Goal: Obtain resource: Obtain resource

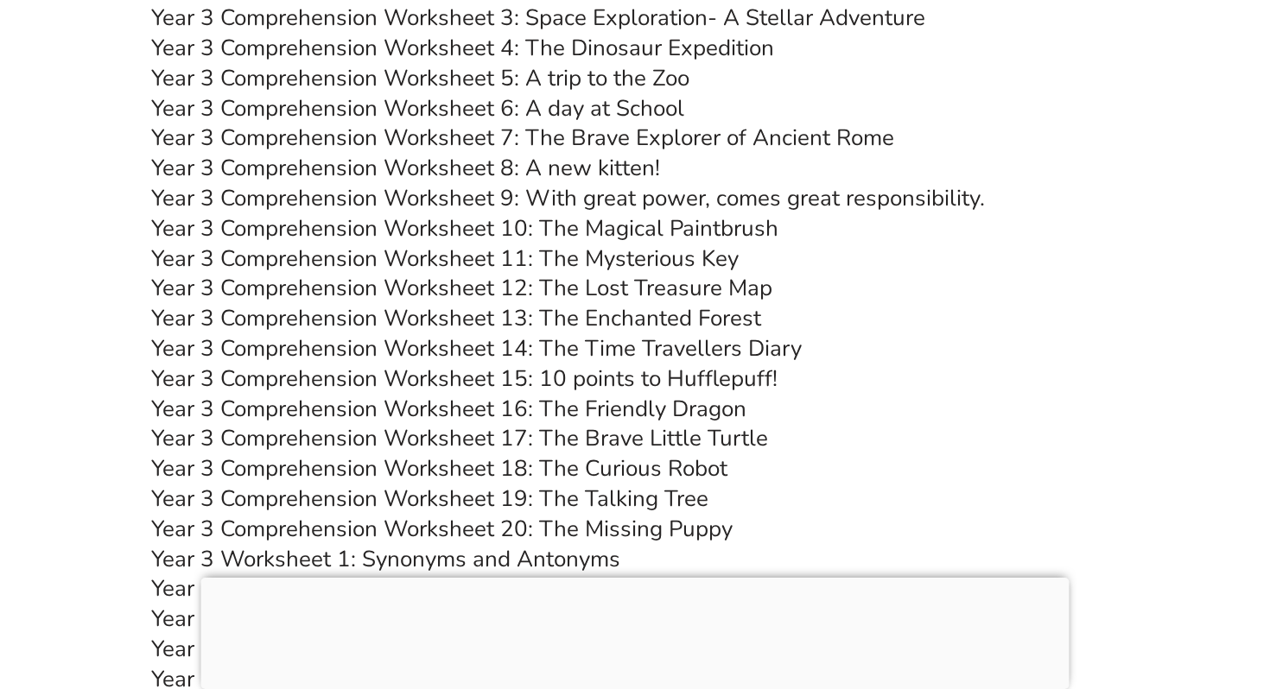
scroll to position [5623, 0]
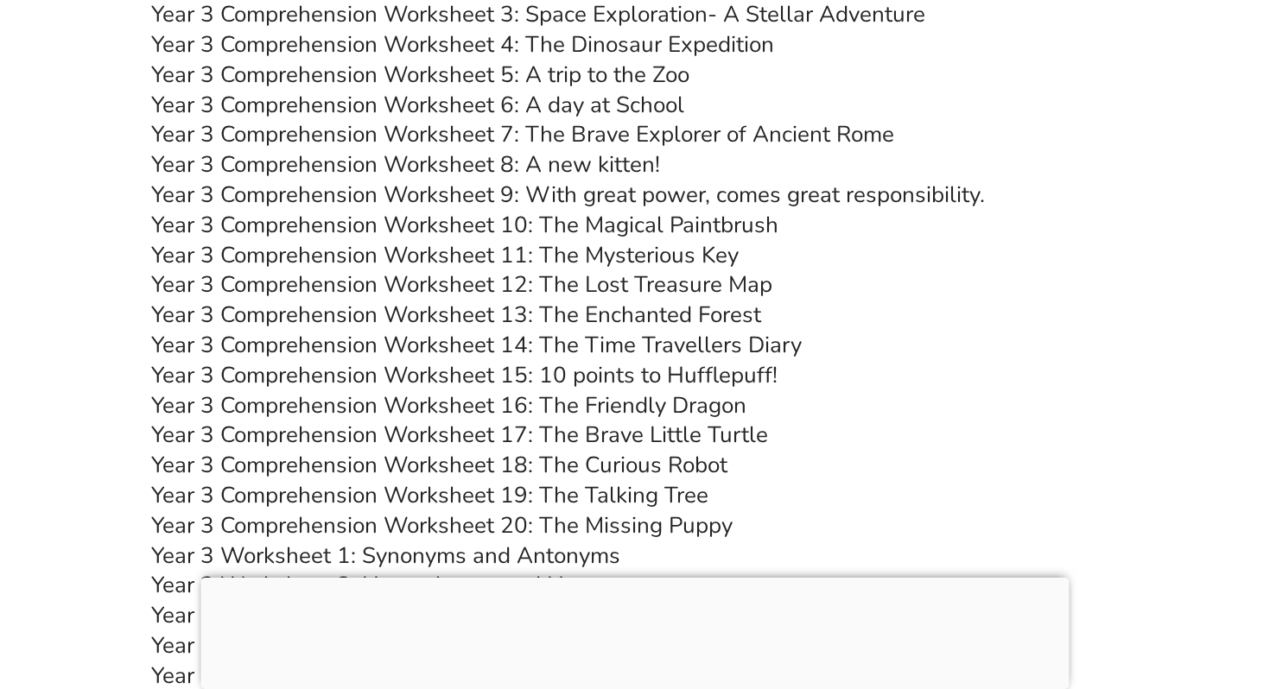
click at [533, 436] on link "Year 3 Comprehension Worksheet 17: The Brave Little Turtle" at bounding box center [459, 435] width 617 height 30
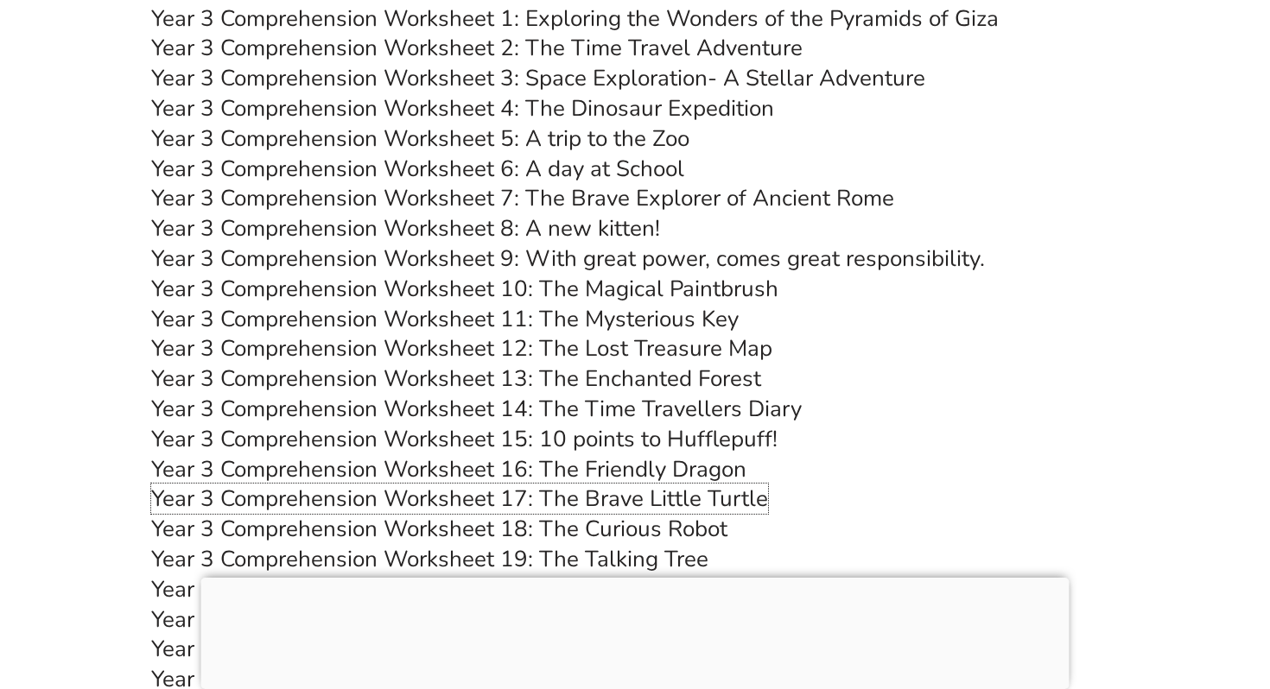
scroll to position [5558, 0]
click at [633, 578] on div at bounding box center [635, 578] width 868 height 0
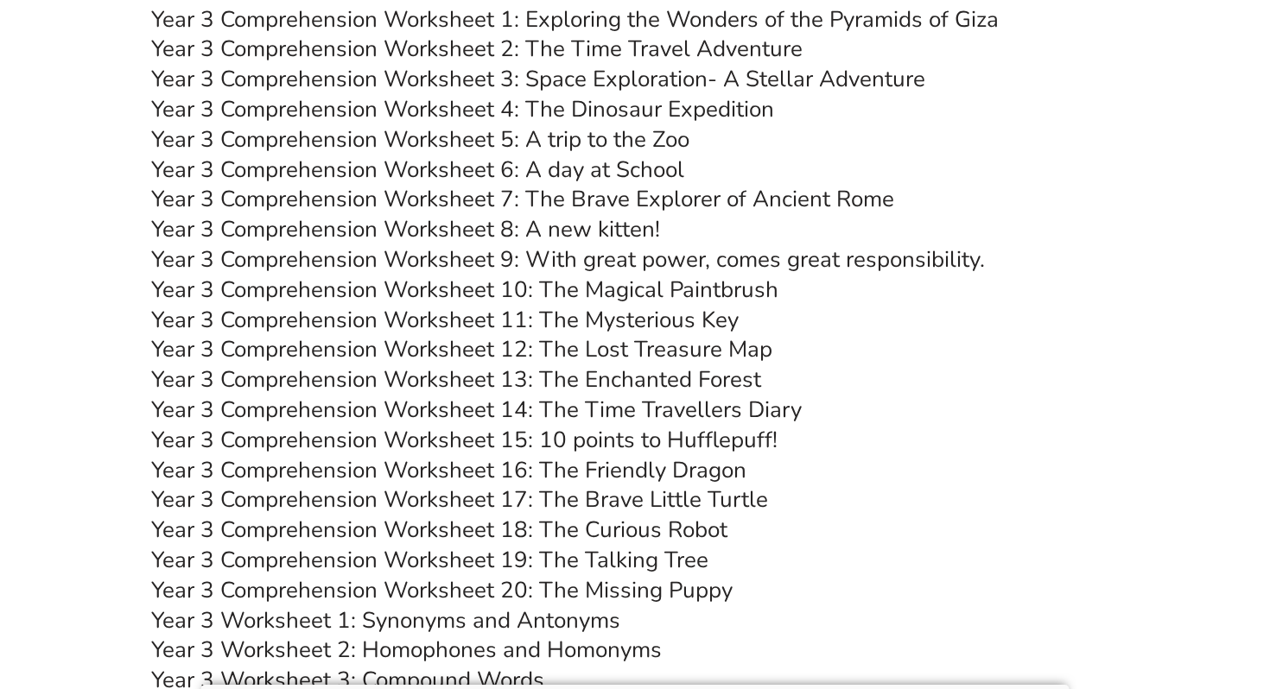
click at [853, 197] on link "Year 3 Comprehension Worksheet 7: The Brave Explorer of Ancient Rome" at bounding box center [522, 199] width 743 height 30
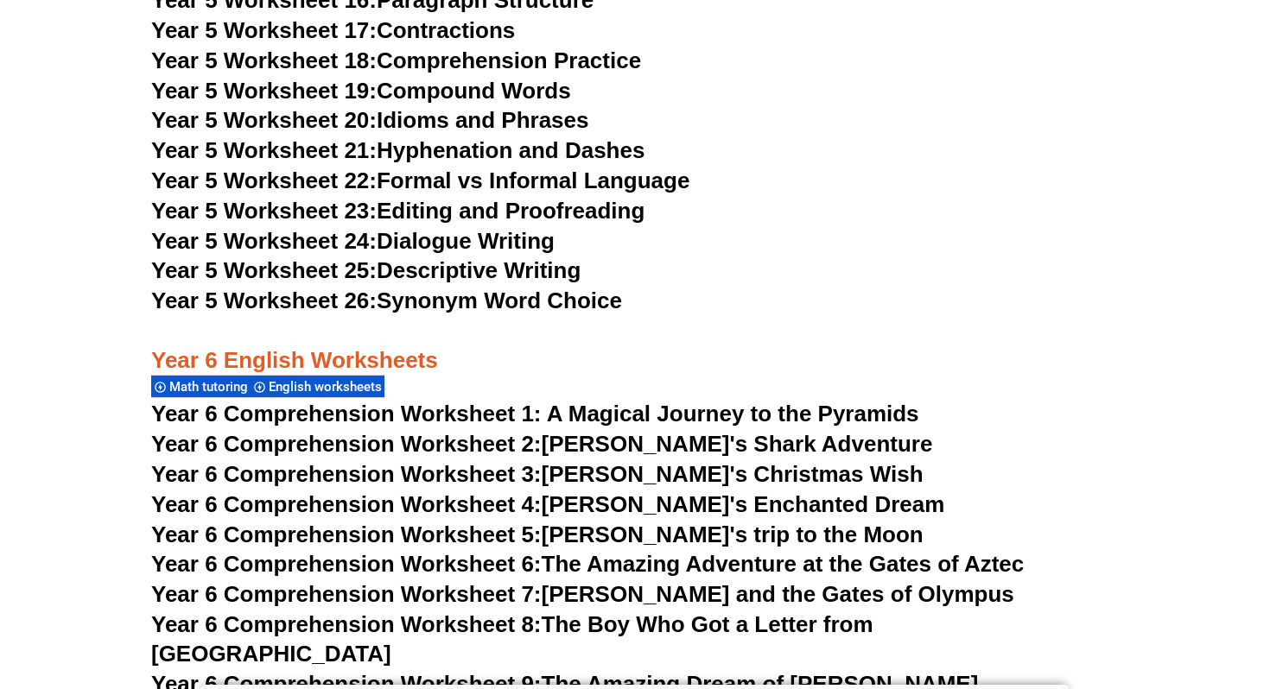
scroll to position [9170, 0]
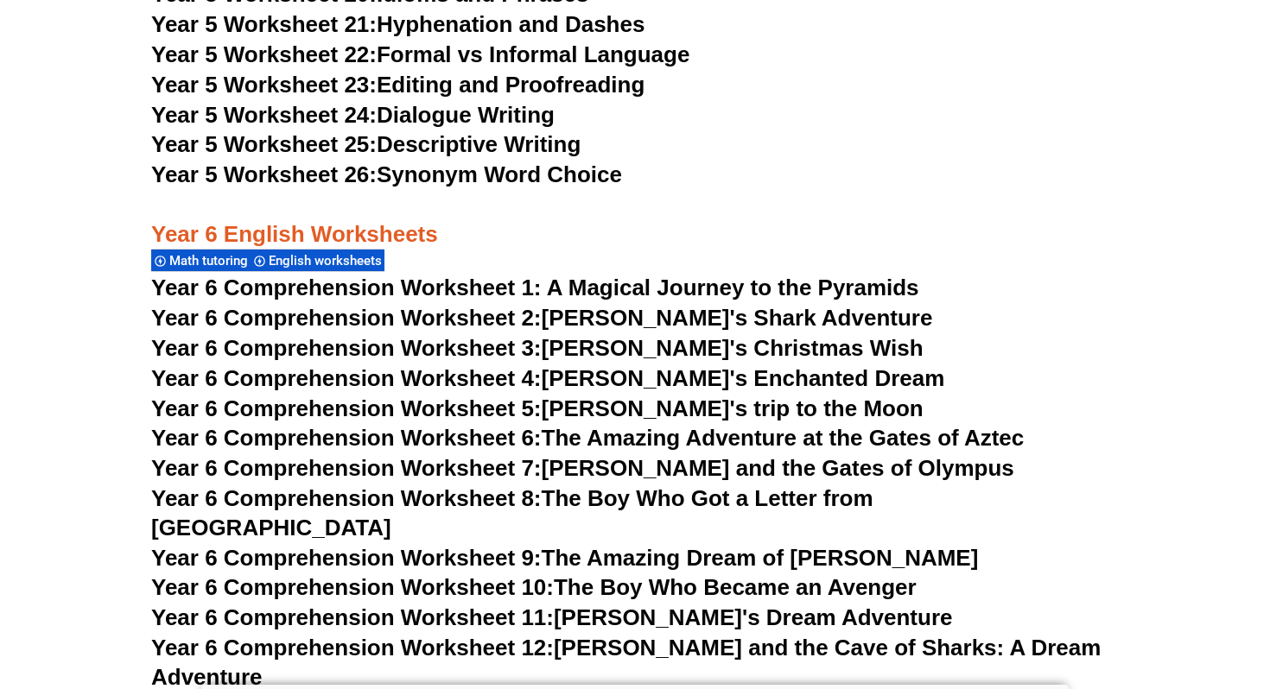
click at [602, 353] on link "Year 6 Comprehension Worksheet 3: [PERSON_NAME]'s Christmas Wish" at bounding box center [537, 348] width 772 height 26
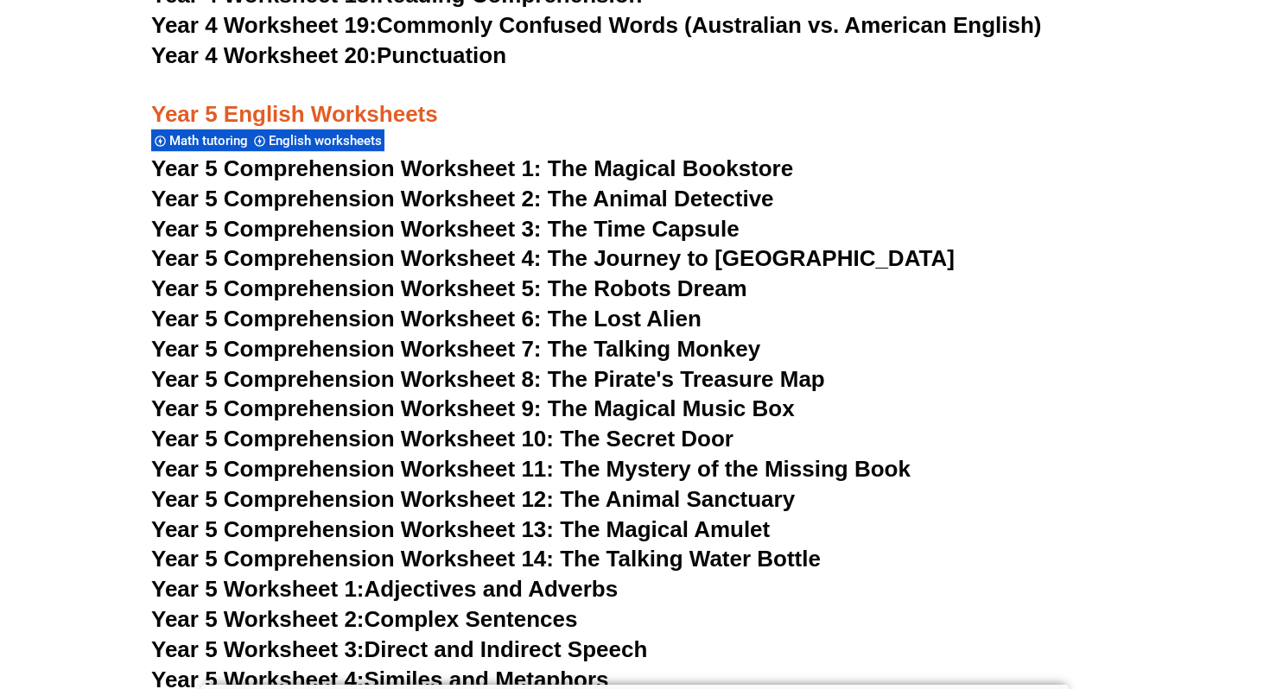
scroll to position [8011, 0]
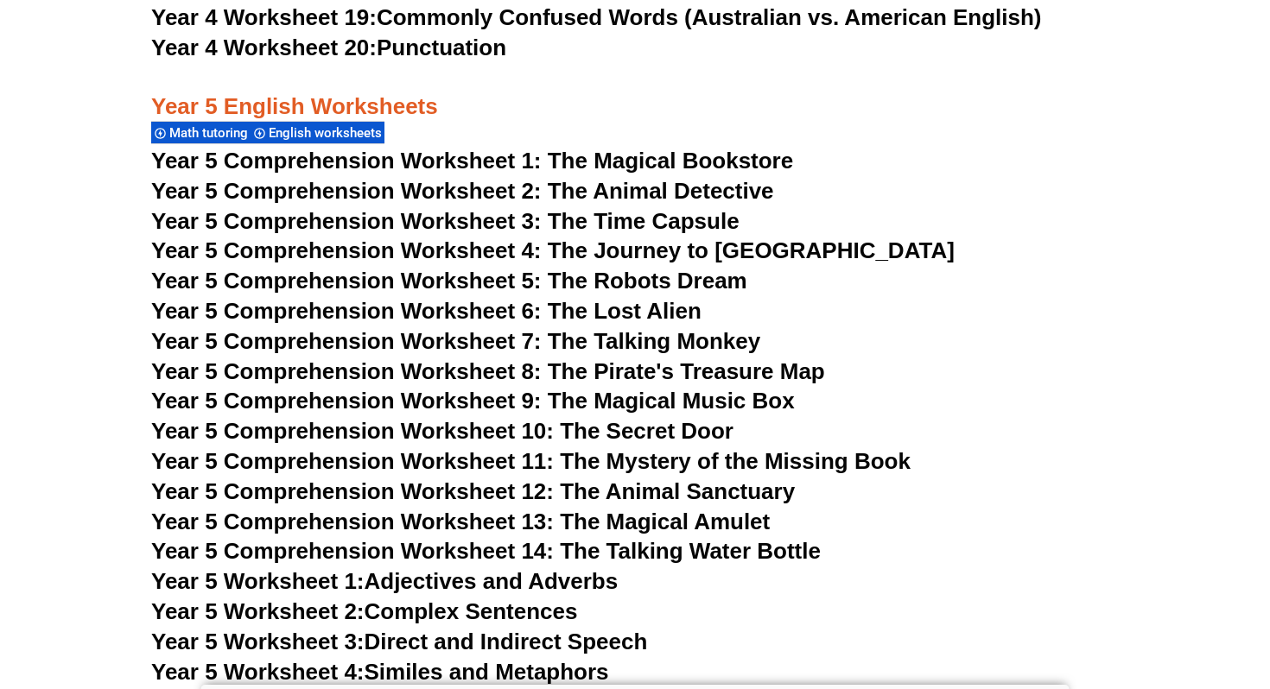
click at [705, 553] on span "Year 5 Comprehension Worksheet 14: The Talking Water Bottle" at bounding box center [485, 551] width 669 height 26
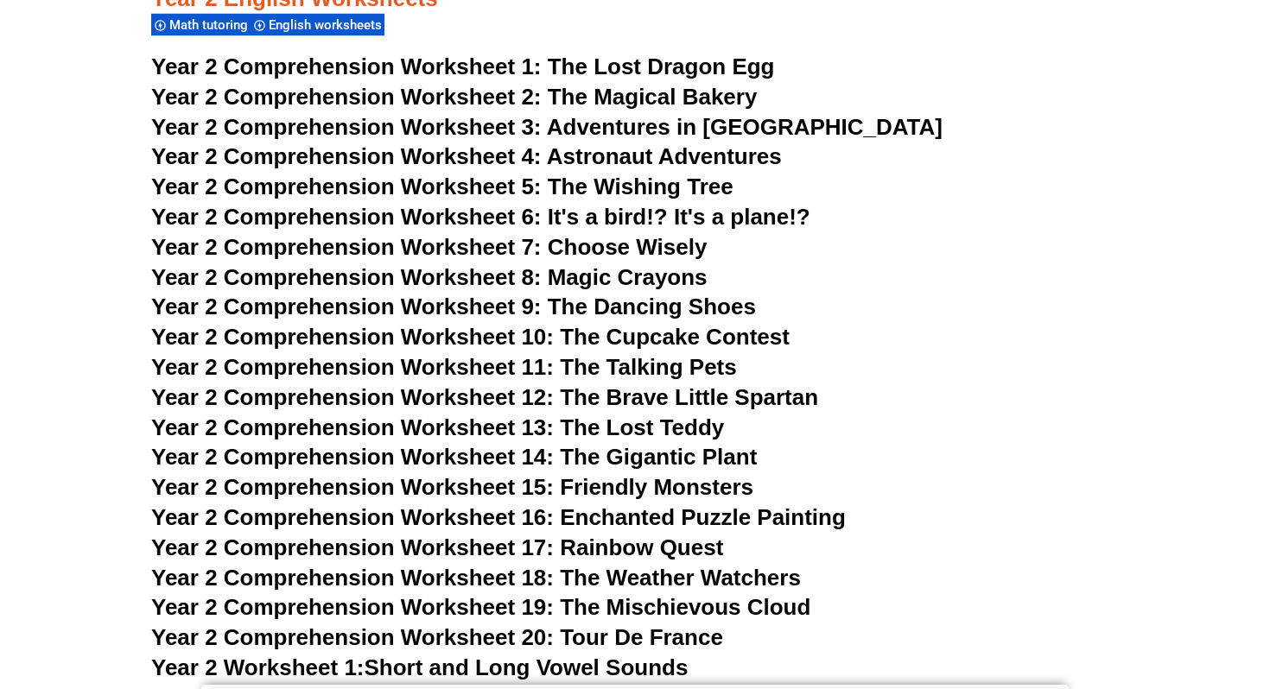
scroll to position [4180, 0]
click at [691, 118] on span "Adventures in [GEOGRAPHIC_DATA]" at bounding box center [745, 126] width 396 height 26
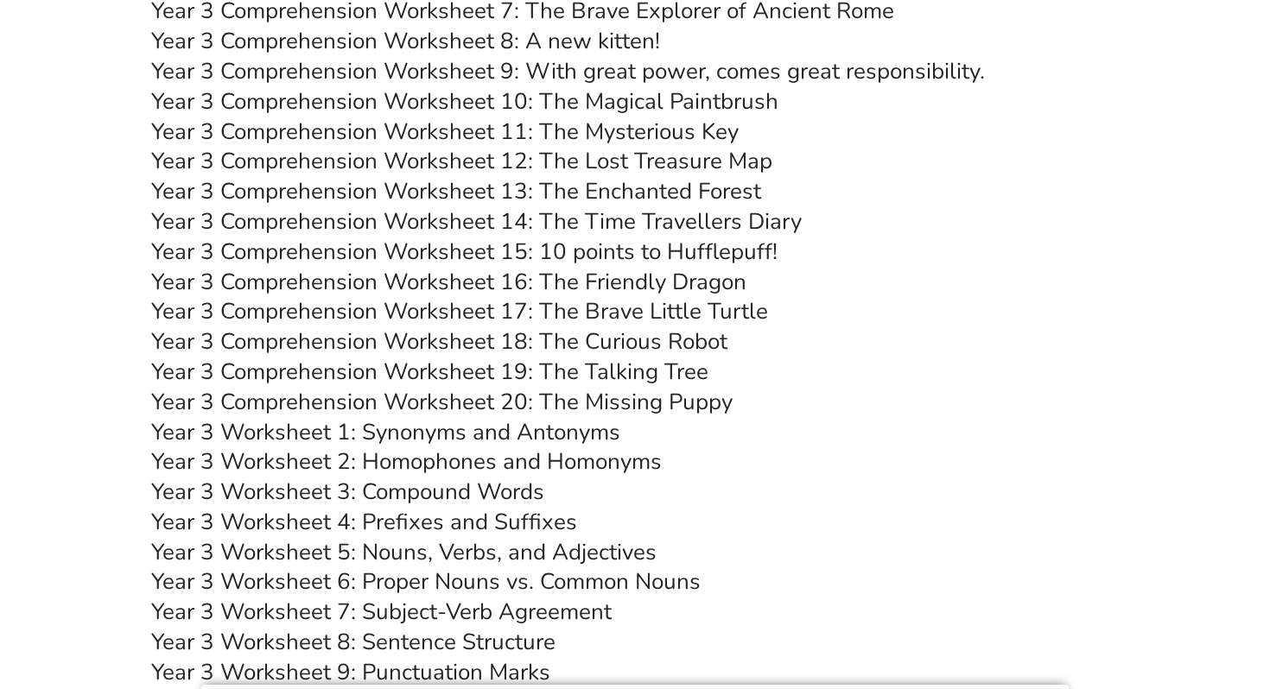
scroll to position [5741, 0]
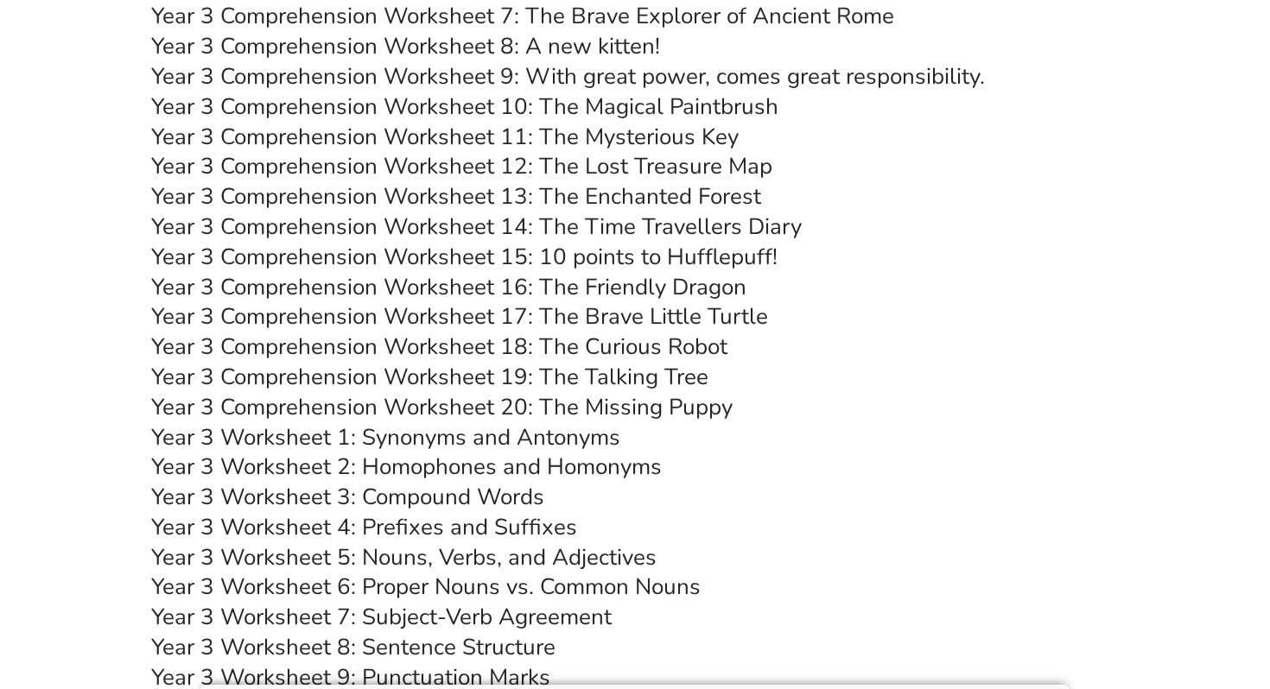
click at [585, 314] on link "Year 3 Comprehension Worksheet 17: The Brave Little Turtle" at bounding box center [459, 316] width 617 height 30
